Goal: Obtain resource: Obtain resource

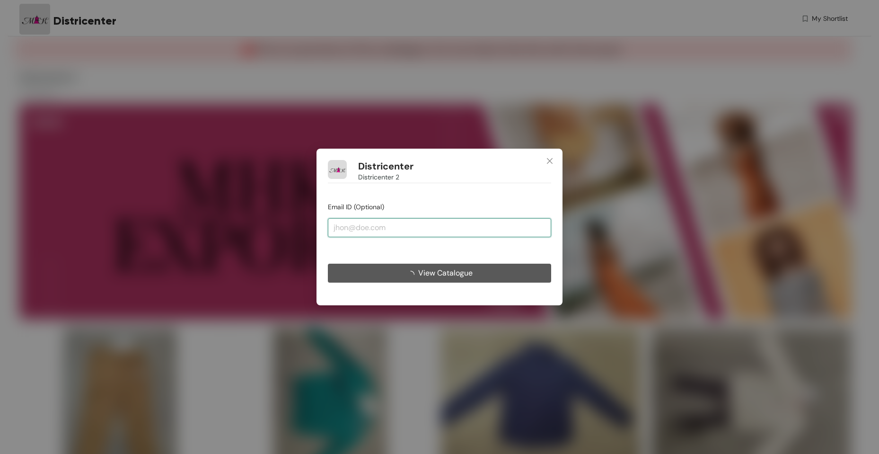
click at [351, 227] on input "email" at bounding box center [439, 227] width 223 height 19
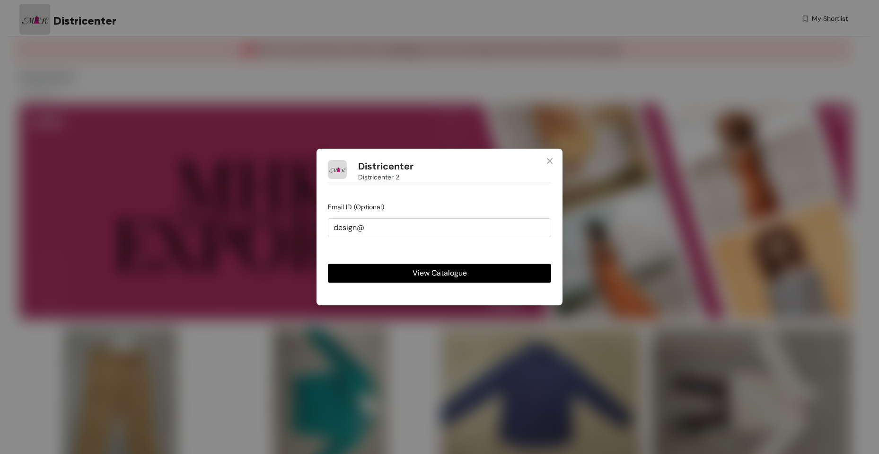
click at [386, 266] on button "View Catalogue" at bounding box center [439, 272] width 223 height 19
click at [425, 224] on input "design@" at bounding box center [439, 227] width 223 height 19
type input "[EMAIL_ADDRESS][DOMAIN_NAME]"
click at [328, 263] on button "View Catalogue" at bounding box center [439, 272] width 223 height 19
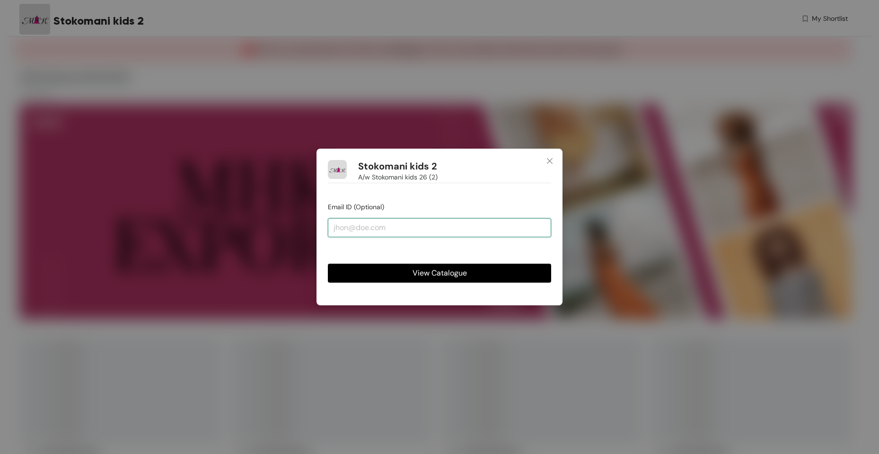
click at [395, 234] on input "email" at bounding box center [439, 227] width 223 height 19
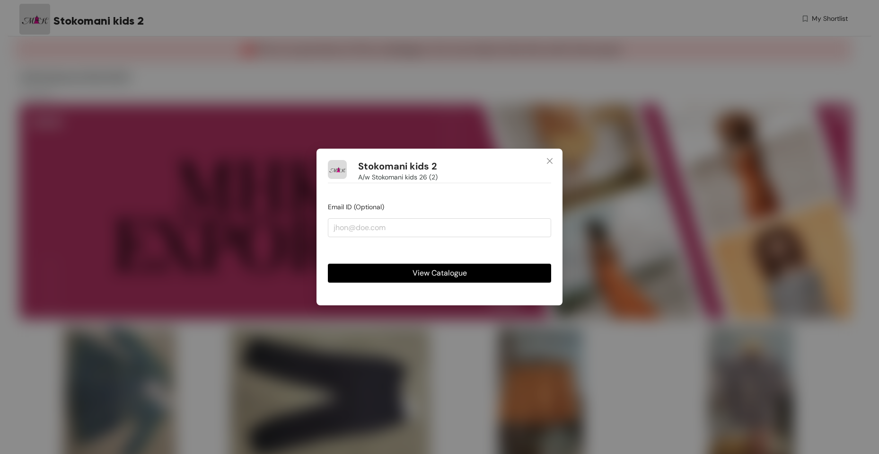
click at [404, 265] on button "View Catalogue" at bounding box center [439, 272] width 223 height 19
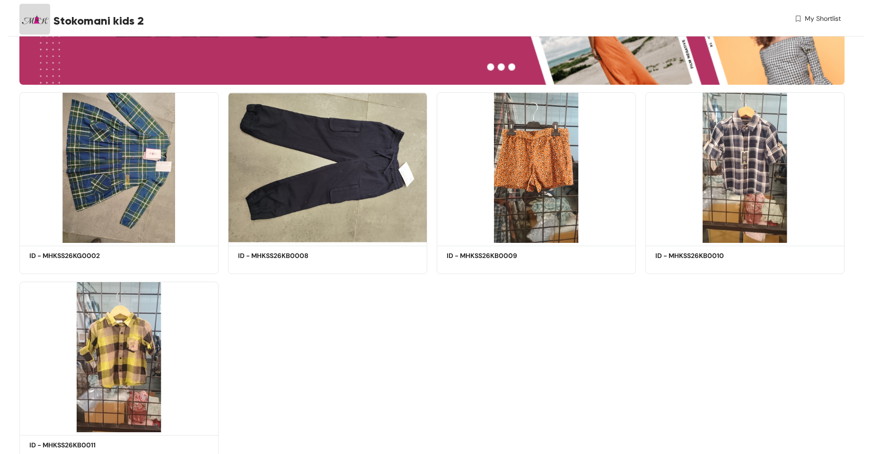
scroll to position [272, 0]
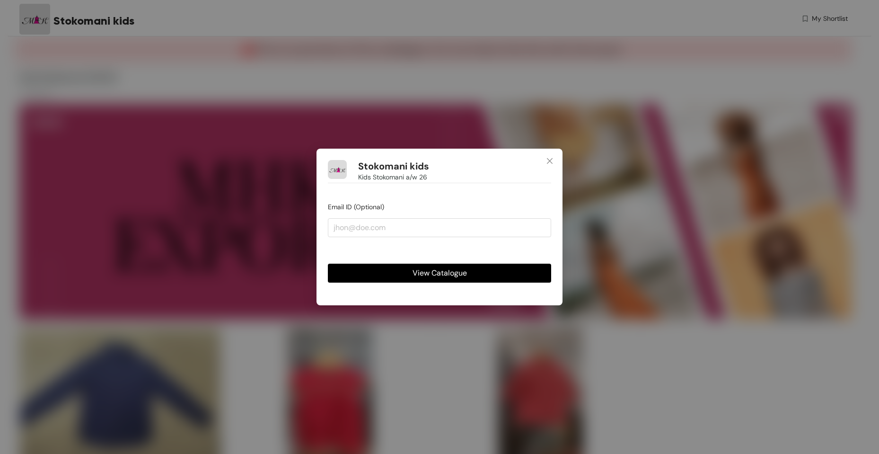
click at [392, 205] on form "Email ID (Optional) View Catalogue" at bounding box center [439, 242] width 223 height 81
click at [373, 238] on form "Email ID (Optional) View Catalogue" at bounding box center [439, 242] width 223 height 81
click at [369, 221] on input "email" at bounding box center [439, 227] width 223 height 19
type input "design@mhkexports.com"
click at [394, 269] on button "View Catalogue" at bounding box center [439, 272] width 223 height 19
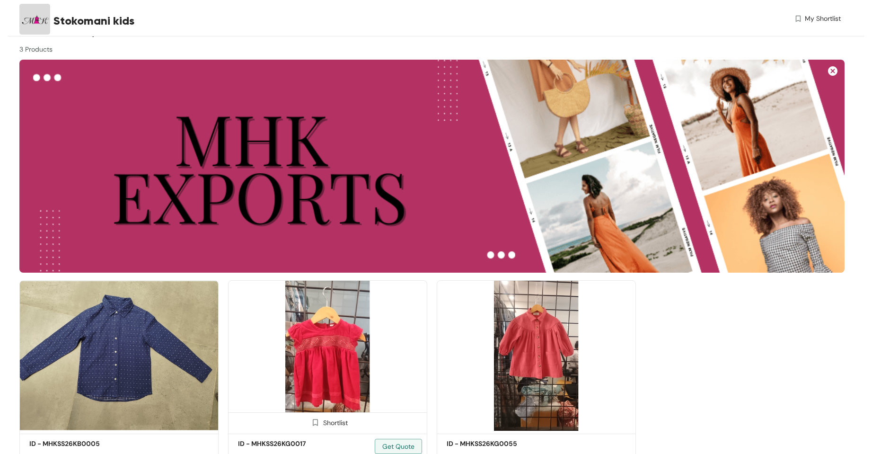
scroll to position [83, 0]
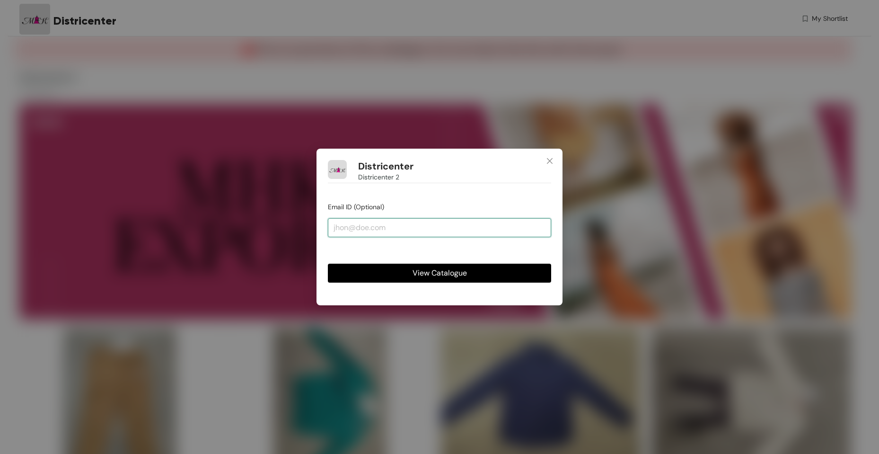
click at [471, 228] on input "email" at bounding box center [439, 227] width 223 height 19
type input "design@mhkexports.com"
click at [440, 270] on span "View Catalogue" at bounding box center [439, 273] width 54 height 12
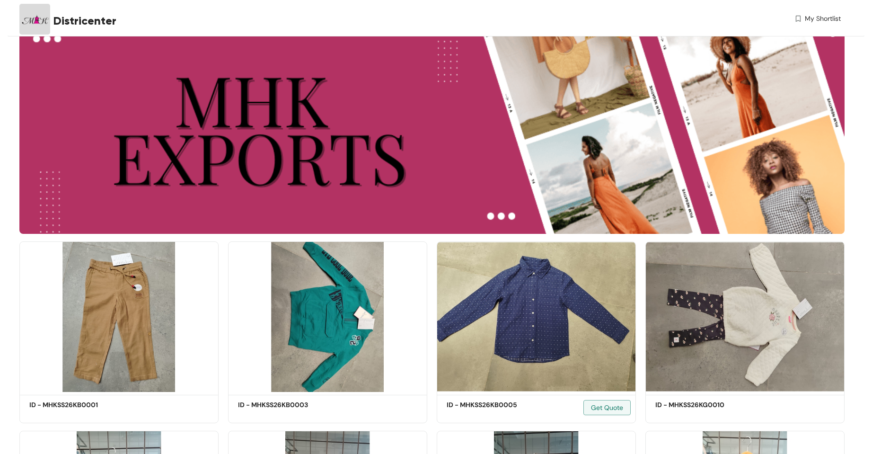
scroll to position [189, 0]
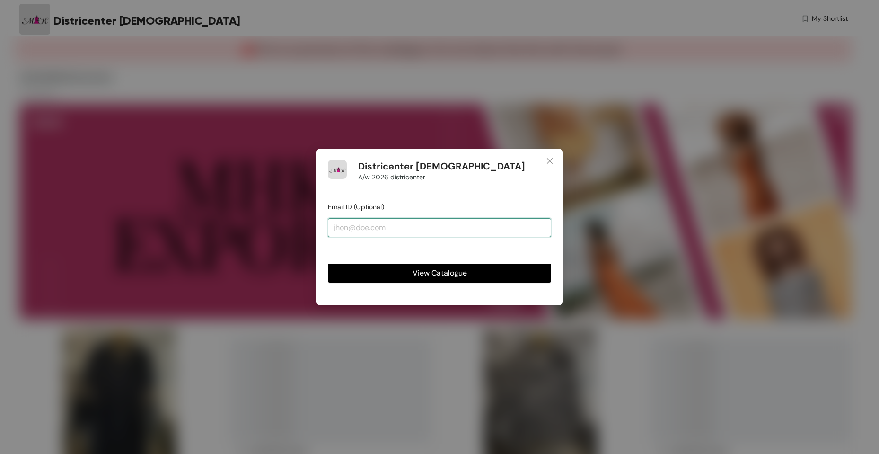
click at [445, 223] on input "email" at bounding box center [439, 227] width 223 height 19
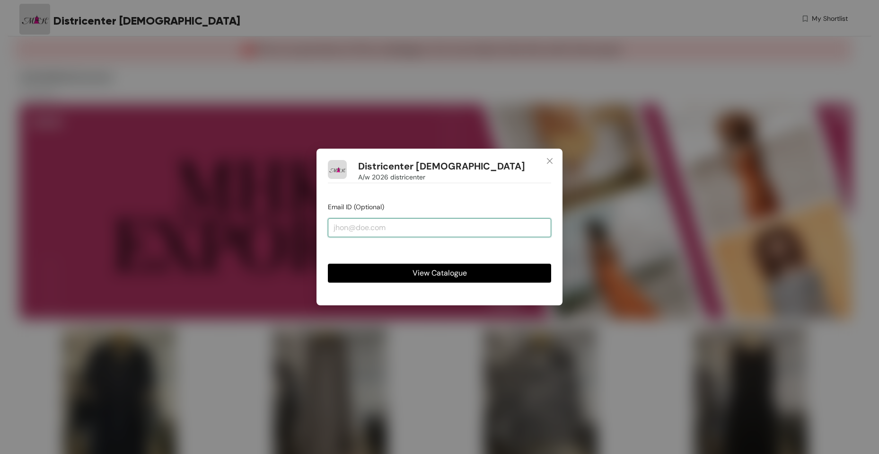
type input "[EMAIL_ADDRESS][DOMAIN_NAME]"
click at [429, 267] on span "View Catalogue" at bounding box center [439, 273] width 54 height 12
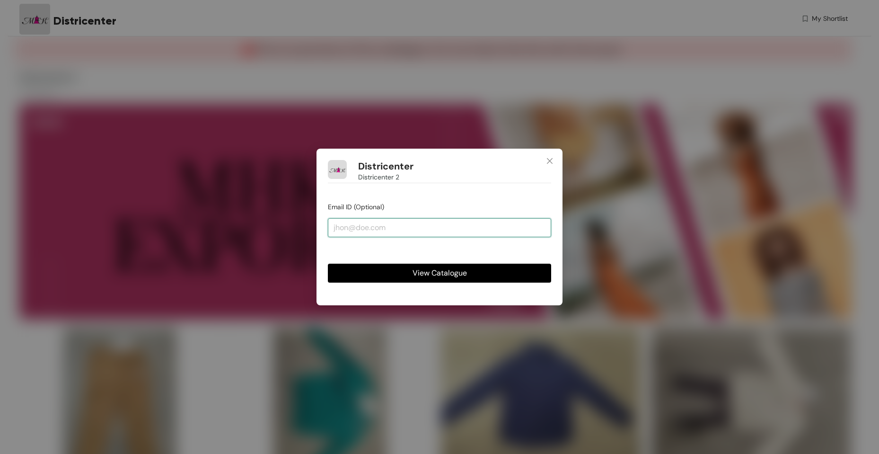
click at [410, 230] on input "email" at bounding box center [439, 227] width 223 height 19
type input "[EMAIL_ADDRESS][DOMAIN_NAME]"
click at [399, 265] on button "View Catalogue" at bounding box center [439, 272] width 223 height 19
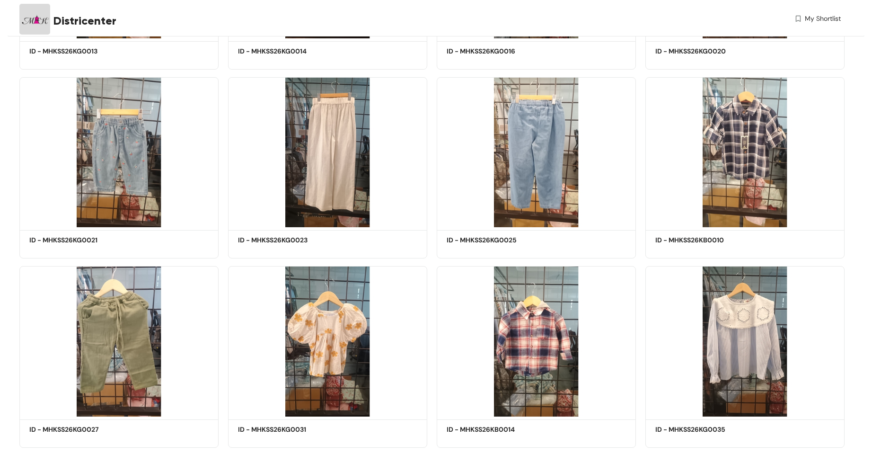
scroll to position [603, 0]
